Goal: Use online tool/utility: Utilize a website feature to perform a specific function

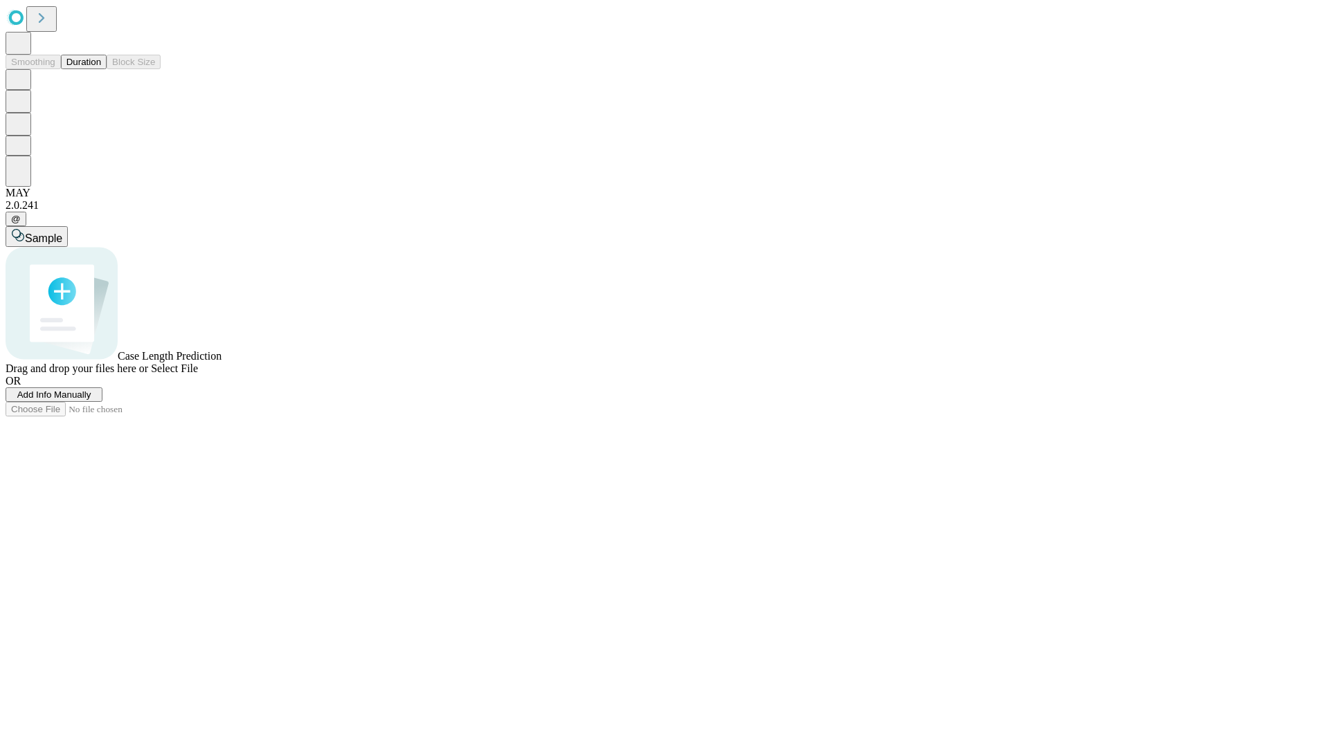
click at [198, 374] on span "Select File" at bounding box center [174, 369] width 47 height 12
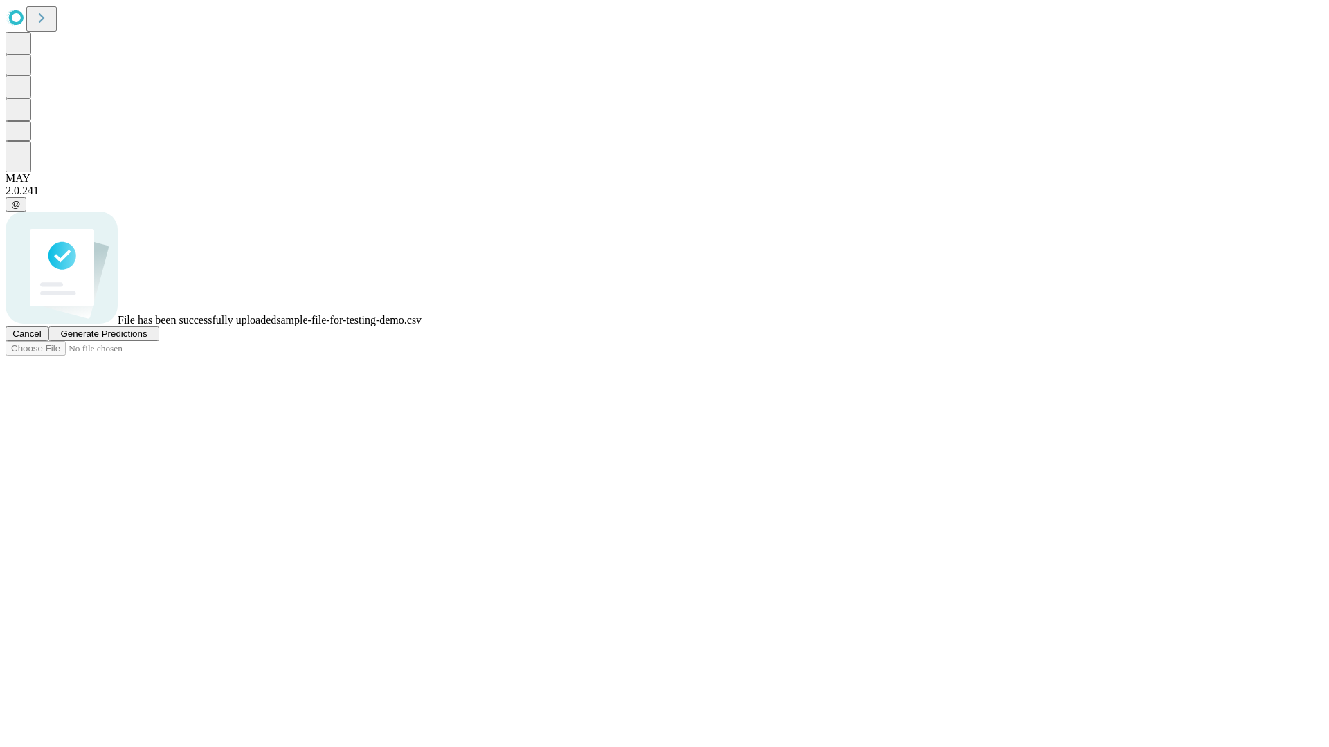
click at [147, 339] on span "Generate Predictions" at bounding box center [103, 334] width 86 height 10
